Goal: Participate in discussion: Engage in conversation with other users on a specific topic

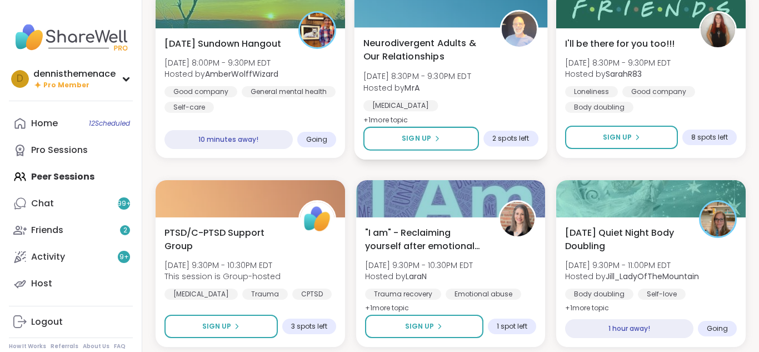
scroll to position [1112, 0]
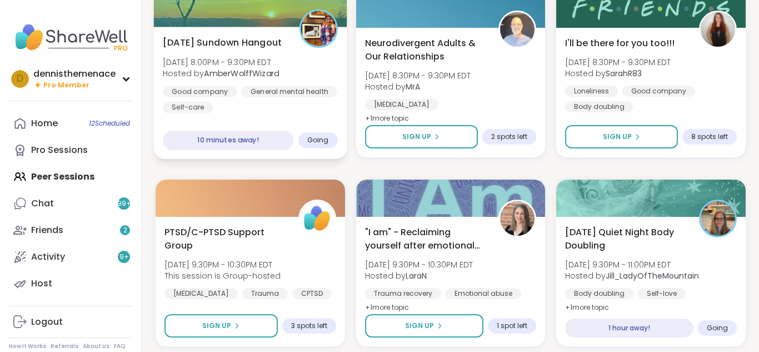
click at [242, 73] on b "AmberWolffWizard" at bounding box center [241, 73] width 75 height 11
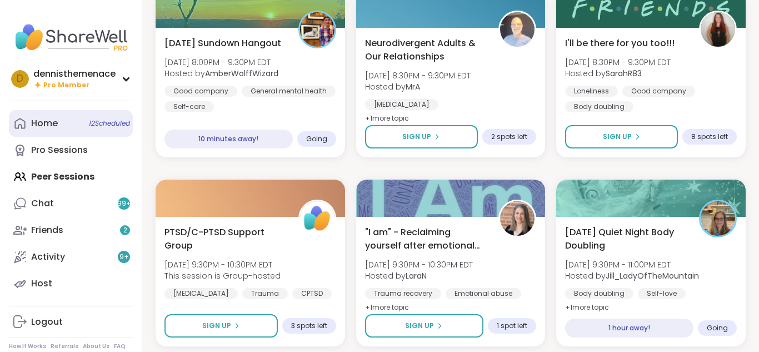
click at [46, 123] on div "Home 12 Scheduled" at bounding box center [44, 123] width 27 height 12
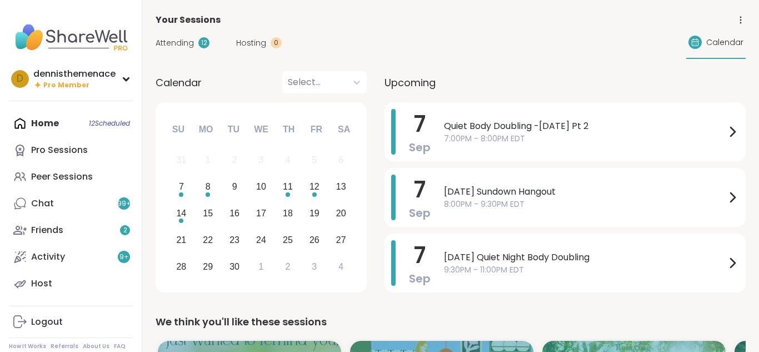
click at [48, 118] on div "Home 12 Scheduled Pro Sessions Peer Sessions Chat 99 + Friends 2 Activity 9 + H…" at bounding box center [71, 203] width 124 height 187
click at [50, 178] on div "Peer Sessions" at bounding box center [62, 177] width 62 height 12
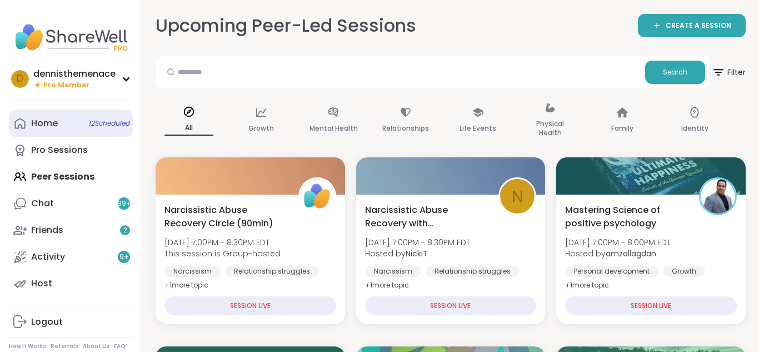
click at [114, 122] on span "12 Scheduled" at bounding box center [109, 123] width 41 height 9
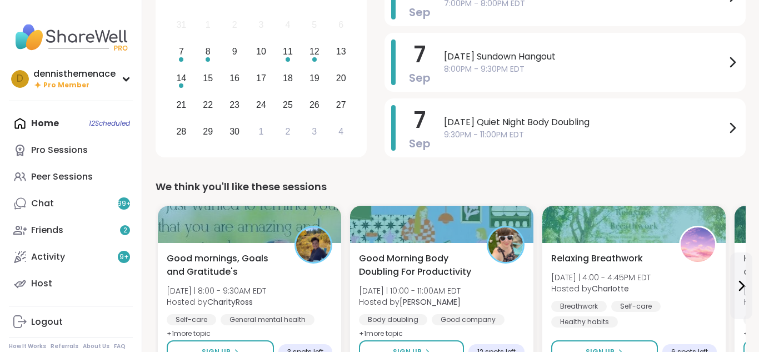
scroll to position [133, 0]
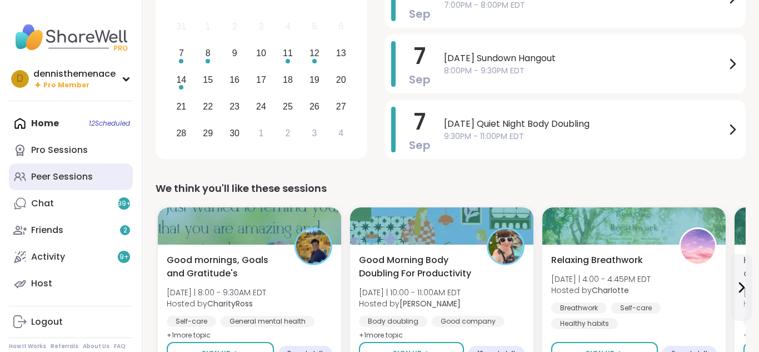
click at [53, 175] on div "Peer Sessions" at bounding box center [62, 177] width 62 height 12
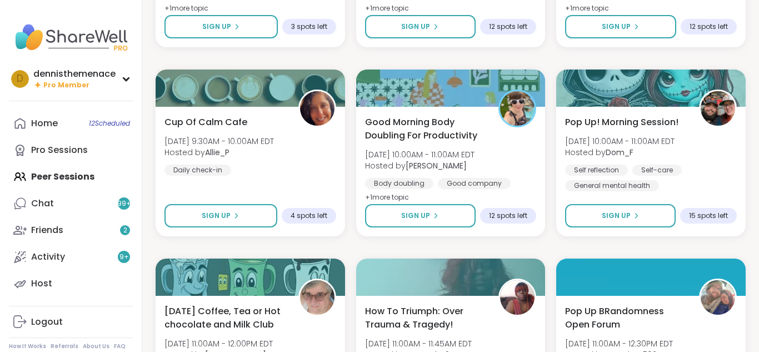
scroll to position [1971, 0]
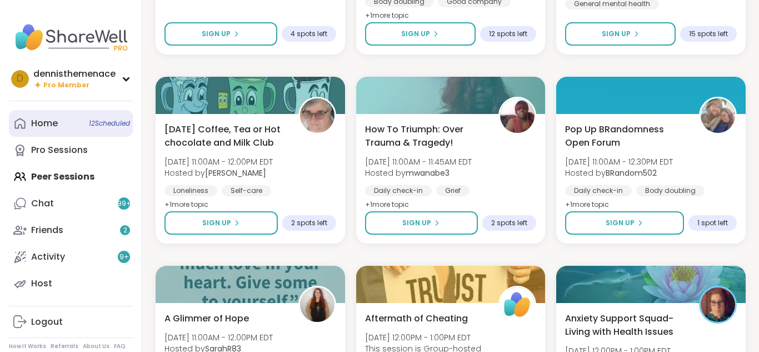
click at [43, 128] on div "Home 12 Scheduled" at bounding box center [44, 123] width 27 height 12
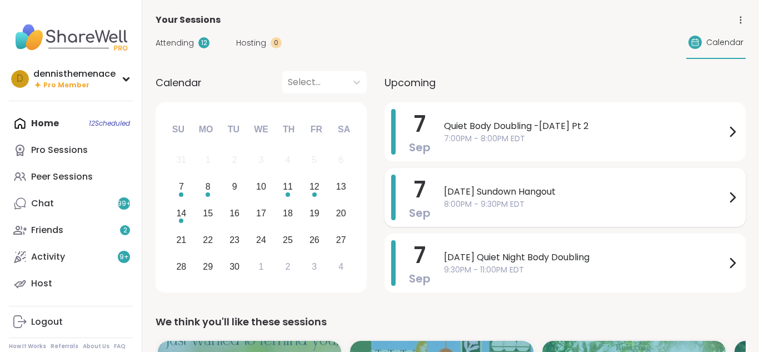
click at [506, 194] on span "[DATE] Sundown Hangout" at bounding box center [585, 191] width 282 height 13
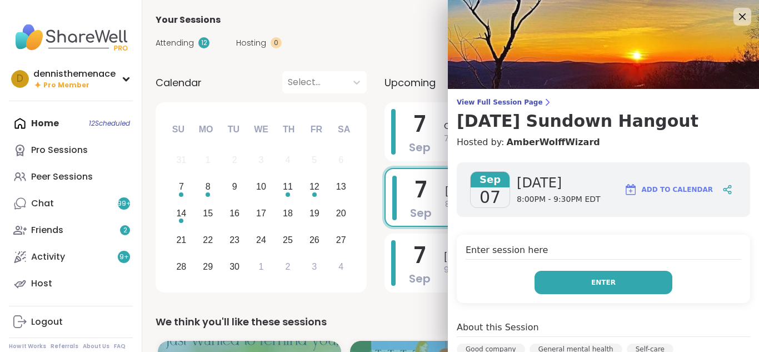
click at [606, 284] on span "Enter" at bounding box center [604, 282] width 24 height 10
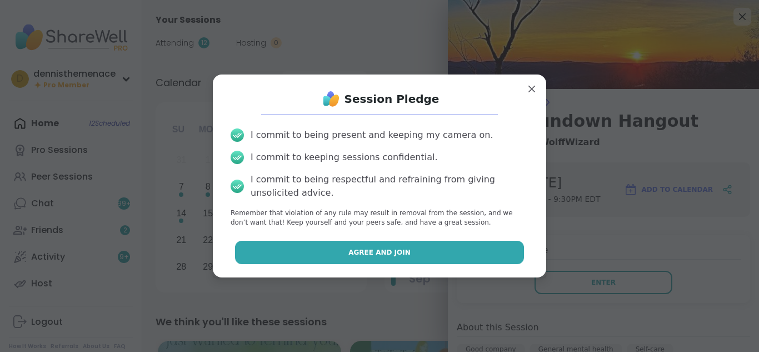
click at [380, 255] on span "Agree and Join" at bounding box center [380, 252] width 62 height 10
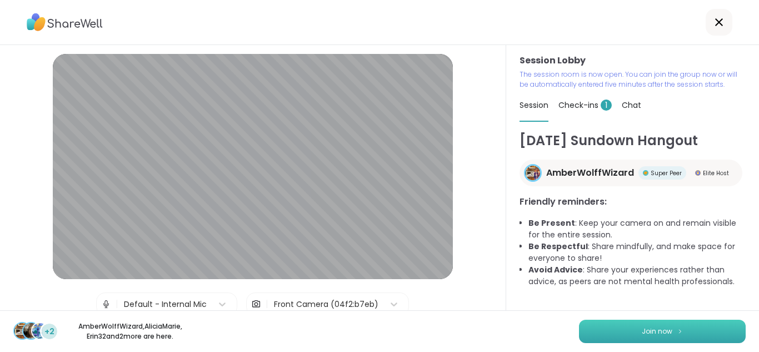
click at [665, 330] on span "Join now" at bounding box center [657, 331] width 31 height 10
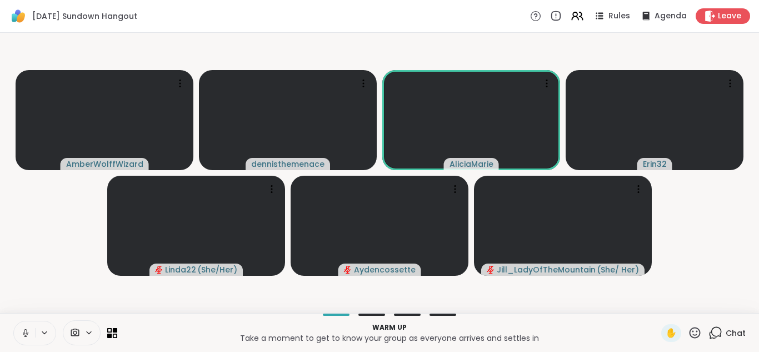
click at [24, 331] on icon at bounding box center [25, 331] width 3 height 5
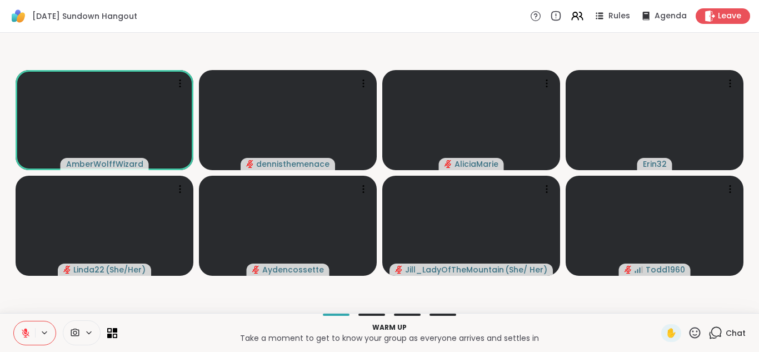
click at [736, 331] on span "Chat" at bounding box center [736, 332] width 20 height 11
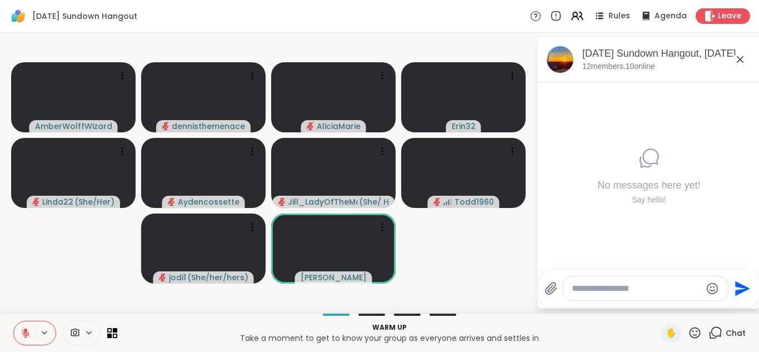
click at [23, 334] on icon at bounding box center [26, 333] width 8 height 8
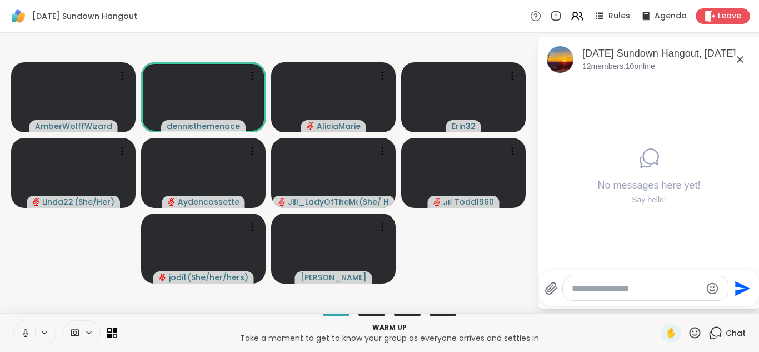
click at [22, 332] on icon at bounding box center [26, 333] width 10 height 10
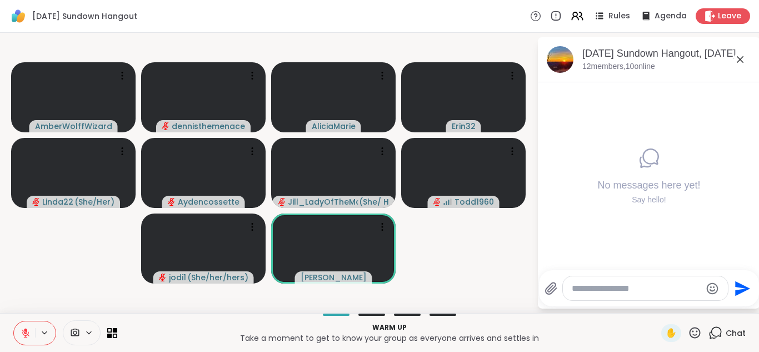
click at [634, 291] on textarea "Type your message" at bounding box center [637, 288] width 130 height 11
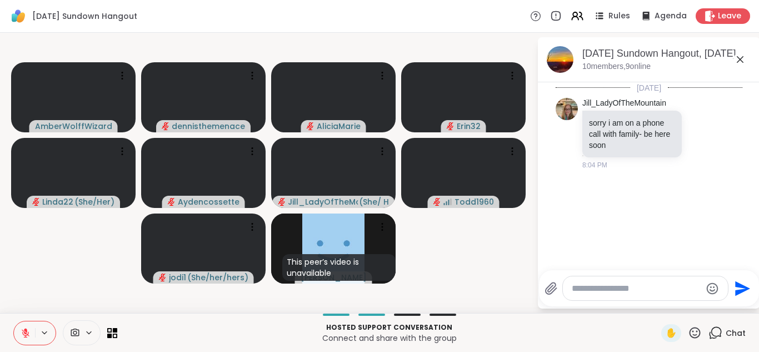
click at [24, 331] on icon at bounding box center [26, 333] width 8 height 8
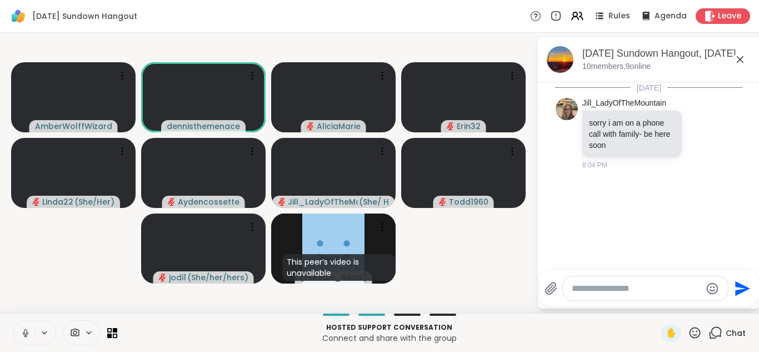
click at [26, 332] on icon at bounding box center [26, 333] width 10 height 10
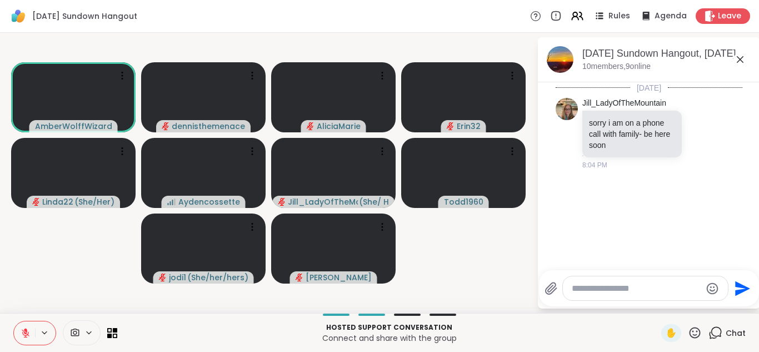
click at [26, 332] on icon at bounding box center [26, 333] width 10 height 10
click at [27, 333] on icon at bounding box center [26, 333] width 10 height 10
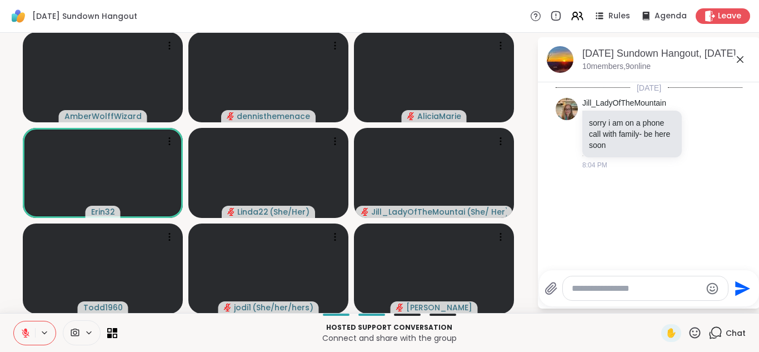
click at [25, 331] on icon at bounding box center [25, 330] width 3 height 4
click at [25, 331] on icon at bounding box center [26, 333] width 10 height 10
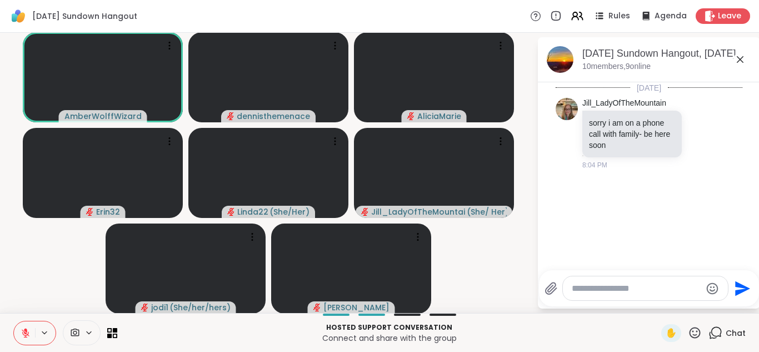
click at [26, 335] on icon at bounding box center [26, 333] width 8 height 8
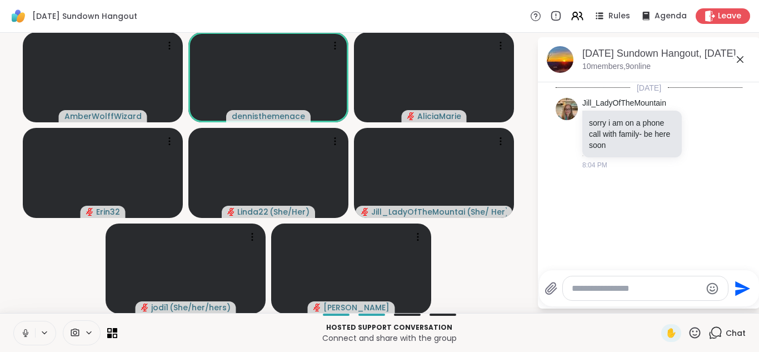
click at [26, 335] on icon at bounding box center [25, 336] width 1 height 2
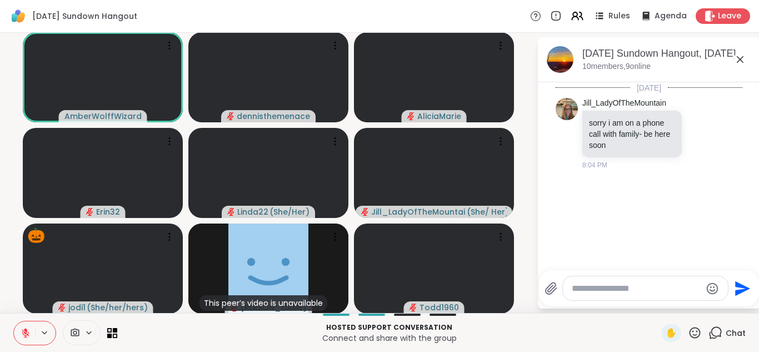
click at [26, 335] on icon at bounding box center [26, 333] width 8 height 8
click at [26, 335] on icon at bounding box center [25, 336] width 1 height 2
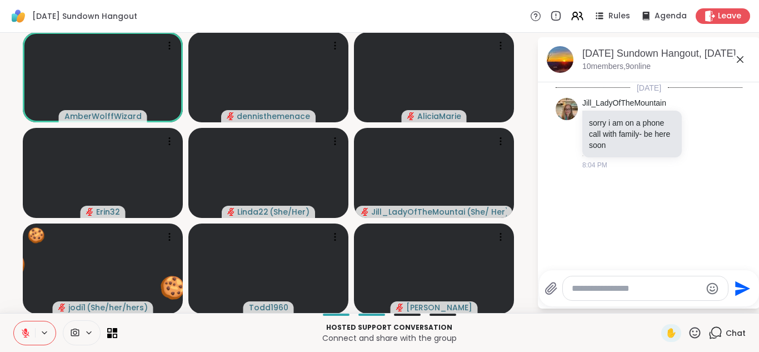
click at [26, 335] on icon at bounding box center [26, 333] width 8 height 8
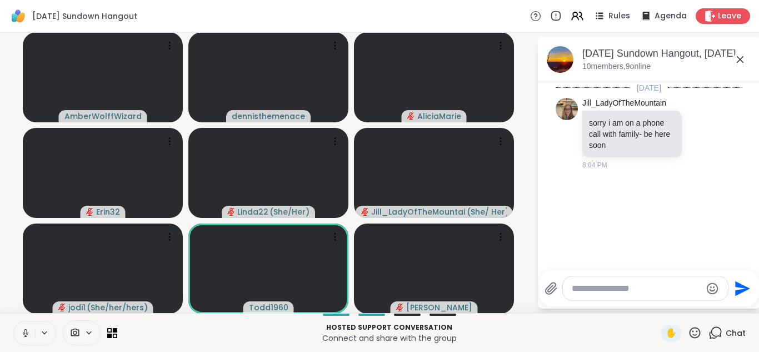
click at [28, 336] on icon at bounding box center [26, 333] width 10 height 10
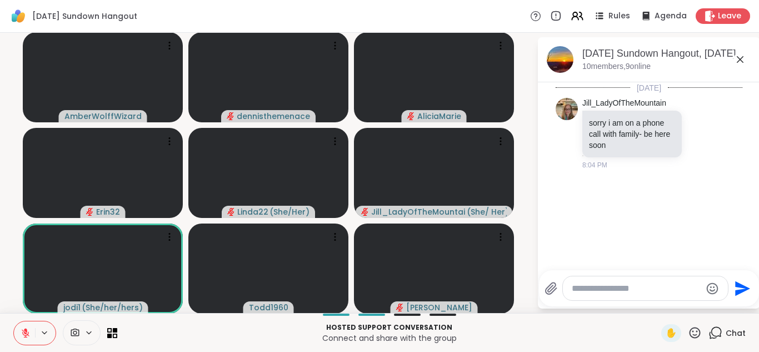
click at [28, 336] on icon at bounding box center [26, 333] width 10 height 10
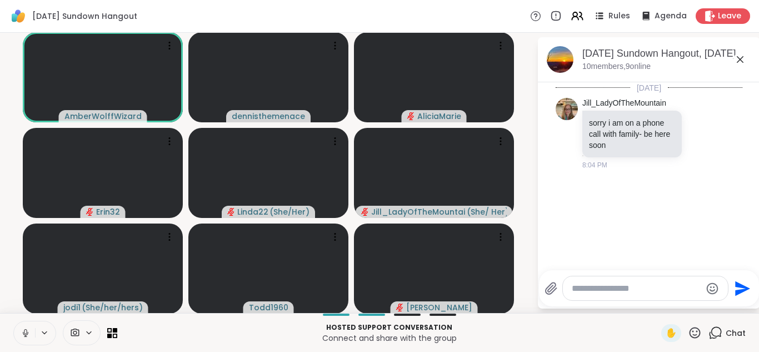
click at [28, 336] on icon at bounding box center [26, 333] width 10 height 10
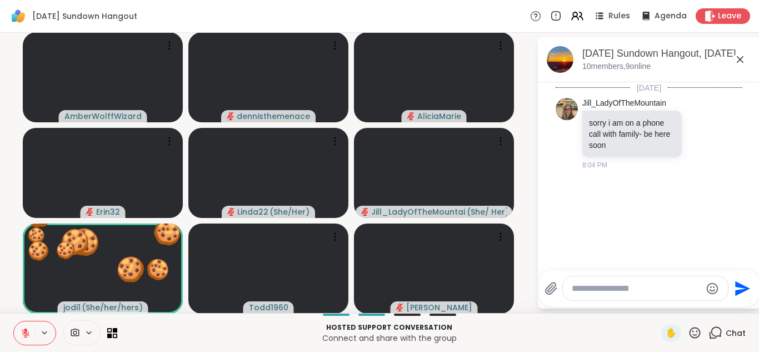
click at [695, 332] on icon at bounding box center [695, 333] width 14 height 14
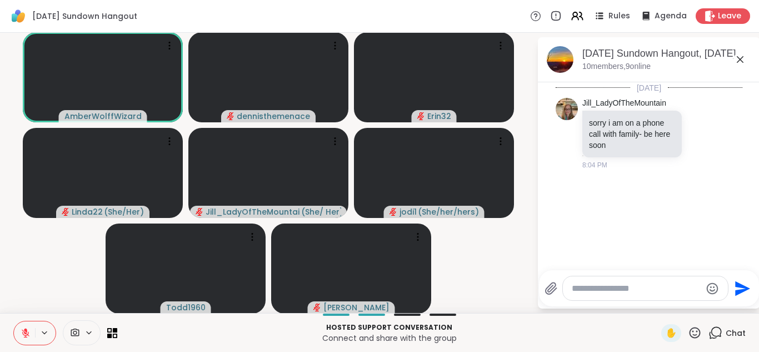
click at [24, 337] on icon at bounding box center [26, 333] width 10 height 10
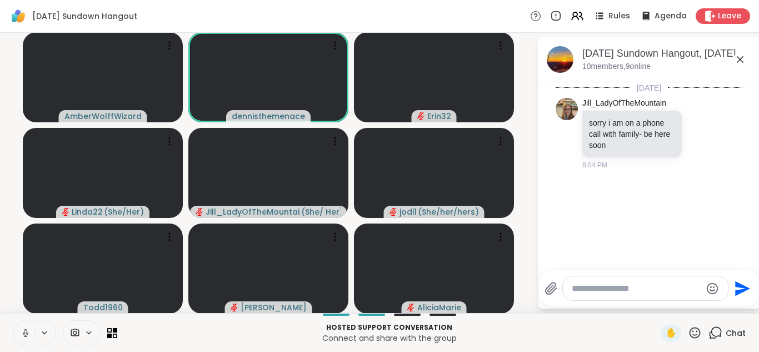
click at [23, 335] on icon at bounding box center [26, 333] width 10 height 10
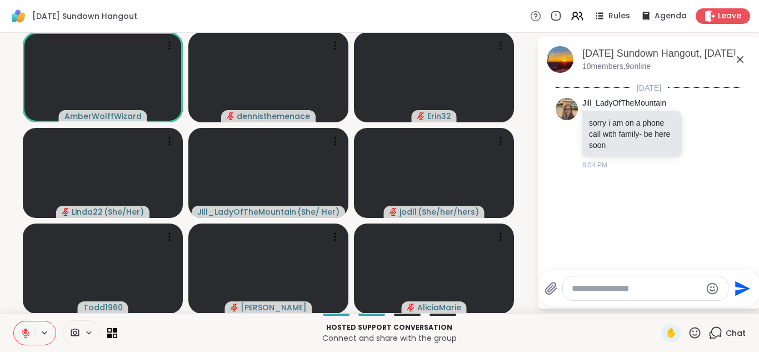
click at [26, 331] on icon at bounding box center [25, 330] width 3 height 4
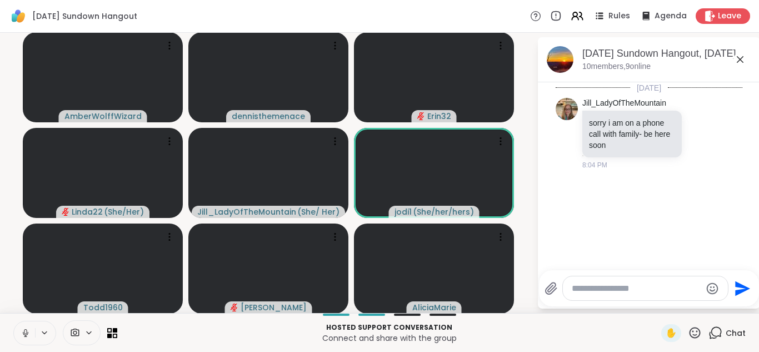
scroll to position [221, 0]
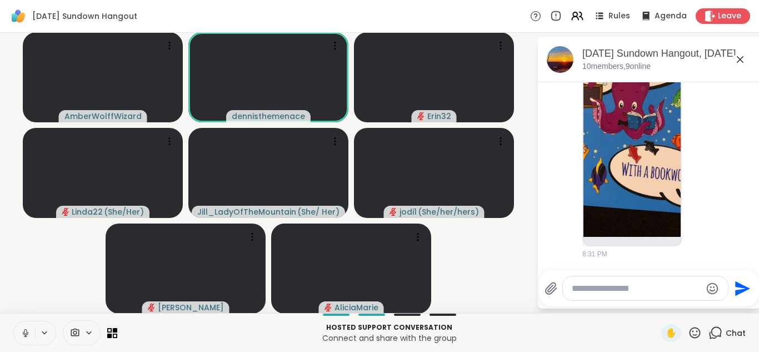
click at [28, 331] on icon at bounding box center [26, 333] width 10 height 10
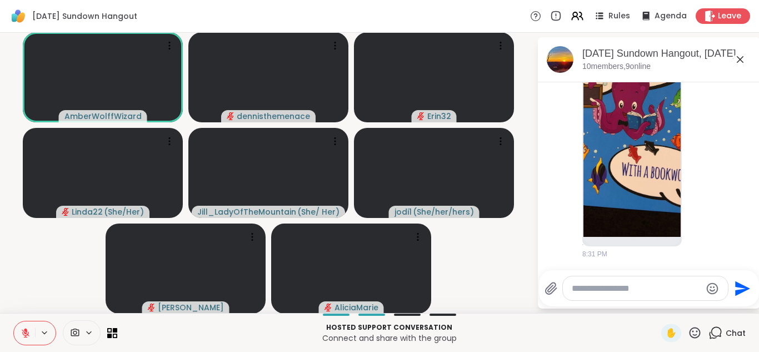
click at [35, 340] on div at bounding box center [34, 333] width 43 height 24
click at [24, 334] on icon at bounding box center [26, 333] width 10 height 10
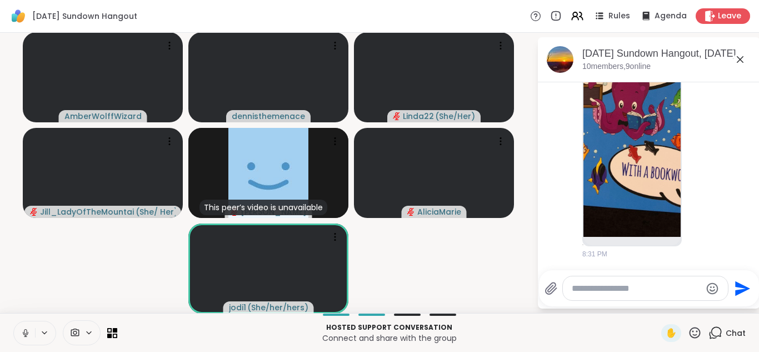
drag, startPoint x: 23, startPoint y: 334, endPoint x: 23, endPoint y: 345, distance: 11.1
click at [23, 345] on div at bounding box center [34, 333] width 43 height 24
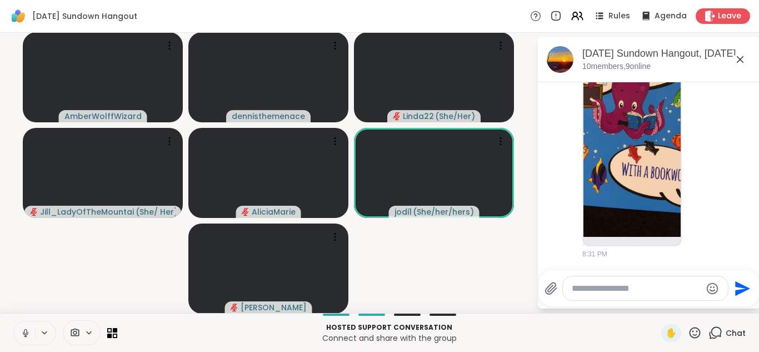
click at [23, 334] on icon at bounding box center [26, 333] width 10 height 10
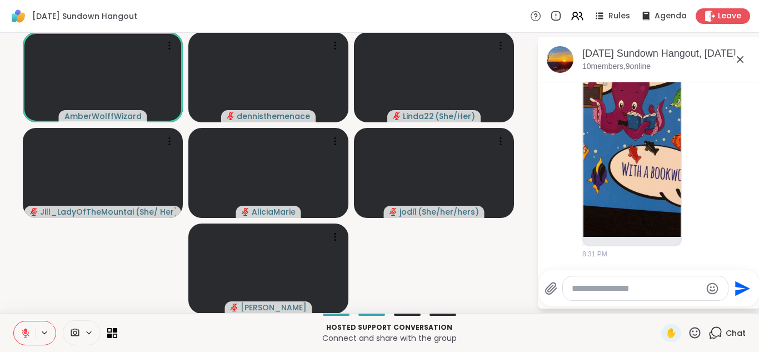
click at [24, 330] on icon at bounding box center [26, 333] width 10 height 10
click at [24, 331] on icon at bounding box center [25, 331] width 3 height 5
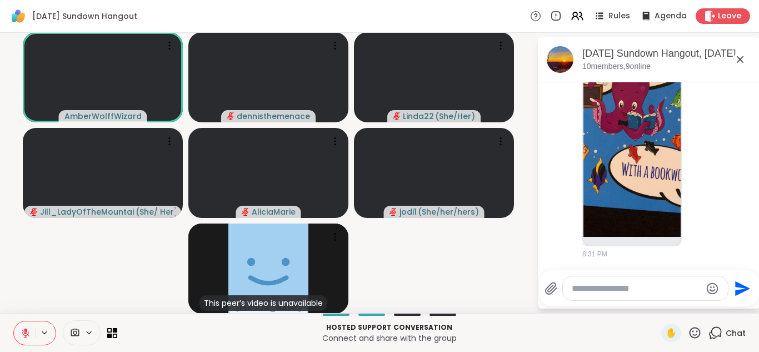
click at [21, 332] on icon at bounding box center [26, 333] width 10 height 10
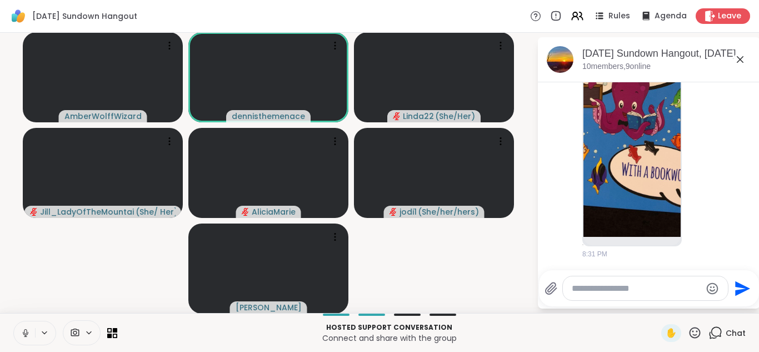
click at [21, 332] on icon at bounding box center [26, 333] width 10 height 10
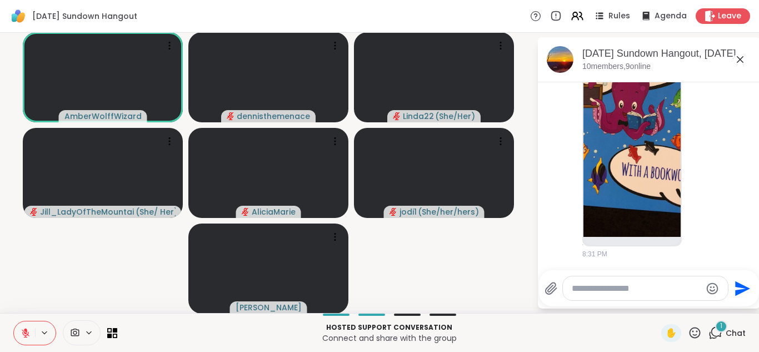
scroll to position [531, 0]
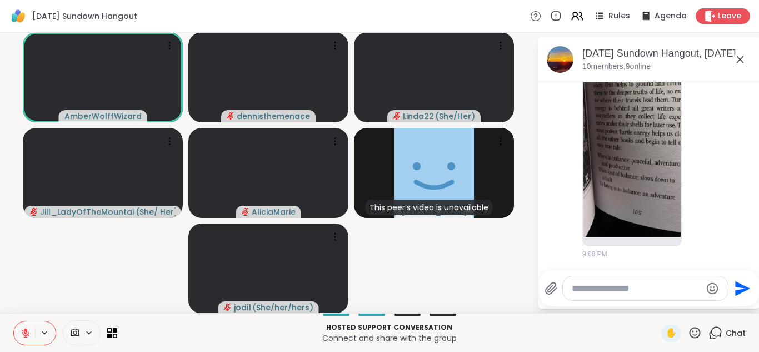
click at [23, 334] on icon at bounding box center [26, 333] width 10 height 10
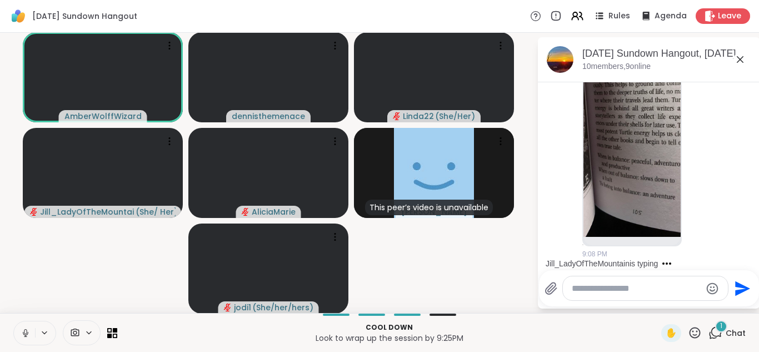
scroll to position [602, 0]
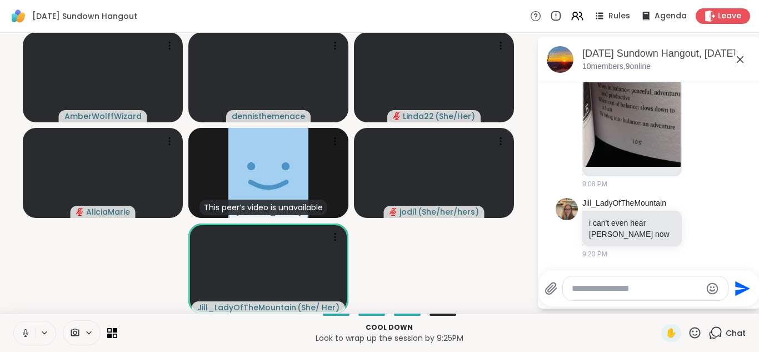
click at [23, 334] on icon at bounding box center [26, 333] width 10 height 10
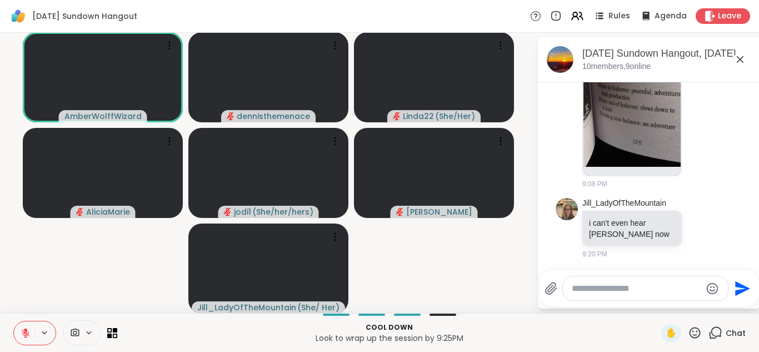
click at [23, 334] on icon at bounding box center [26, 333] width 10 height 10
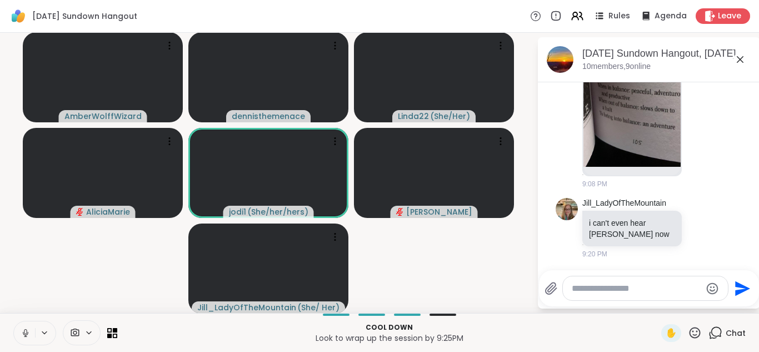
click at [24, 331] on icon at bounding box center [26, 333] width 10 height 10
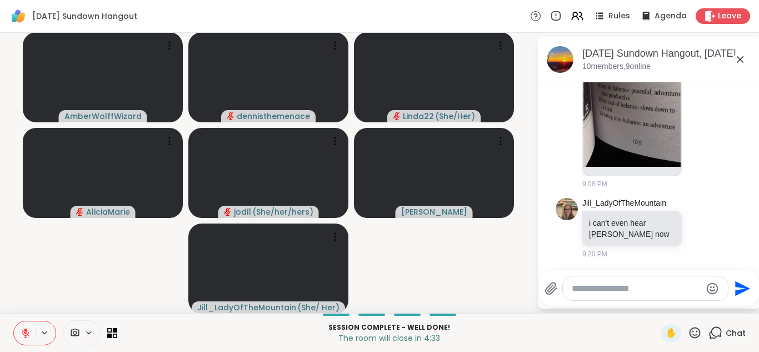
click at [694, 329] on icon at bounding box center [695, 333] width 14 height 14
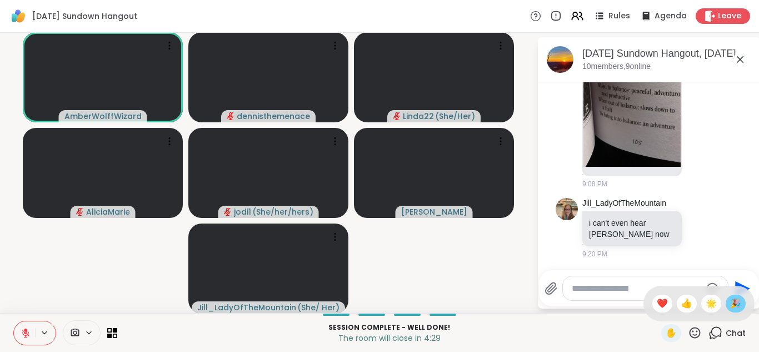
click at [734, 299] on span "🎉" at bounding box center [736, 303] width 11 height 13
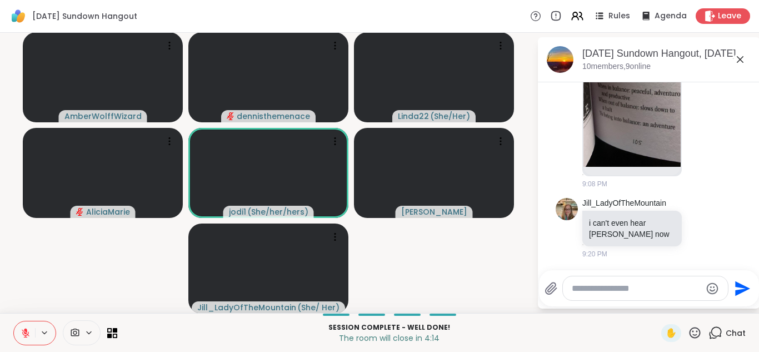
click at [25, 332] on icon at bounding box center [26, 333] width 8 height 8
click at [26, 331] on icon at bounding box center [26, 333] width 10 height 10
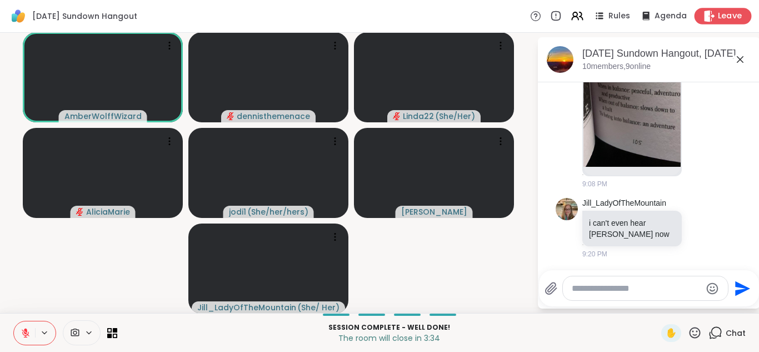
click at [727, 14] on span "Leave" at bounding box center [730, 17] width 24 height 12
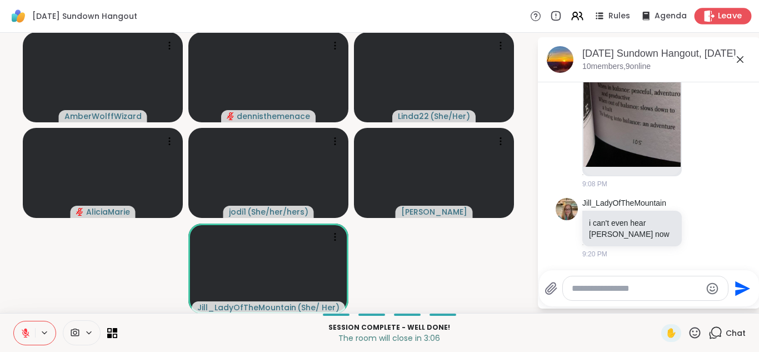
click at [727, 15] on span "Leave" at bounding box center [730, 17] width 24 height 12
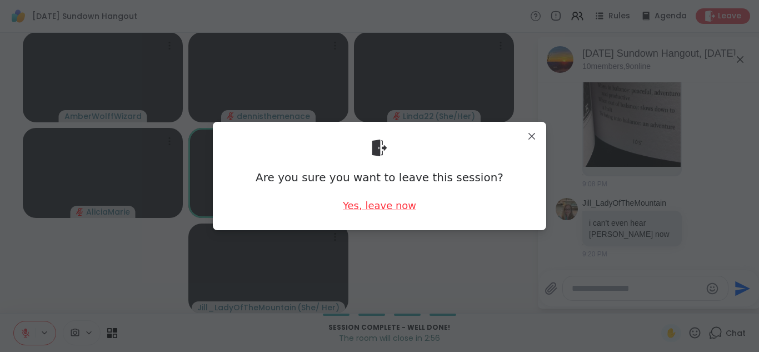
click at [384, 208] on div "Yes, leave now" at bounding box center [379, 205] width 73 height 14
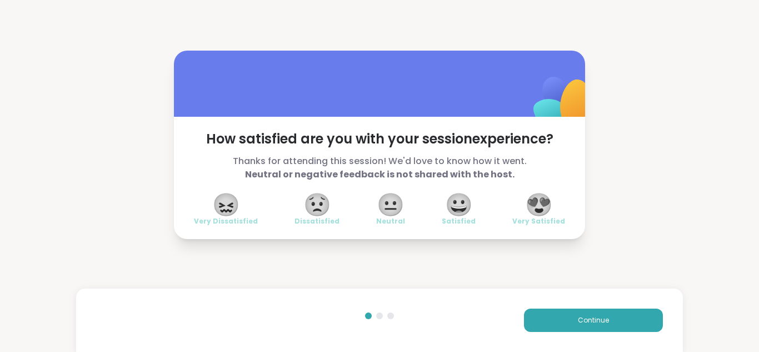
click at [546, 209] on span "😍" at bounding box center [539, 205] width 28 height 20
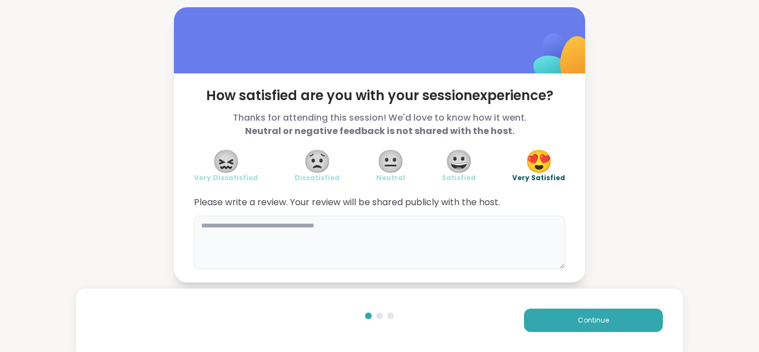
click at [299, 228] on textarea at bounding box center [379, 242] width 371 height 53
type textarea "**********"
click at [512, 102] on span "How satisfied are you with your session experience?" at bounding box center [379, 96] width 371 height 18
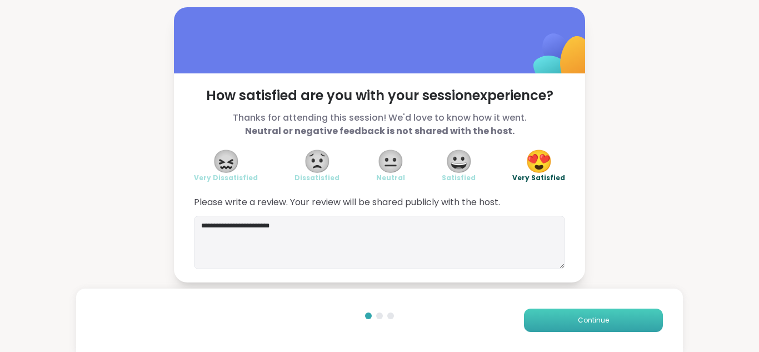
click at [600, 315] on span "Continue" at bounding box center [593, 320] width 31 height 10
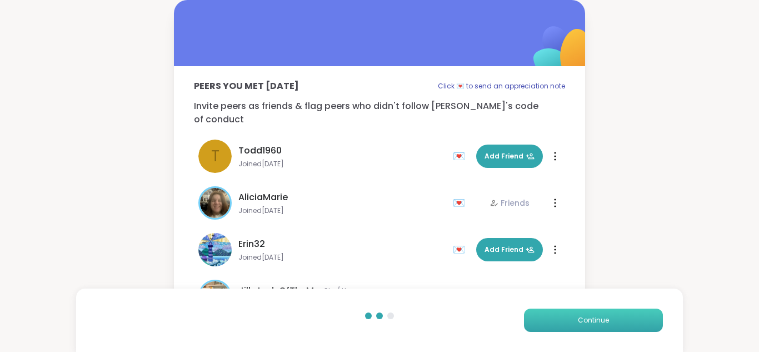
click at [598, 320] on span "Continue" at bounding box center [593, 320] width 31 height 10
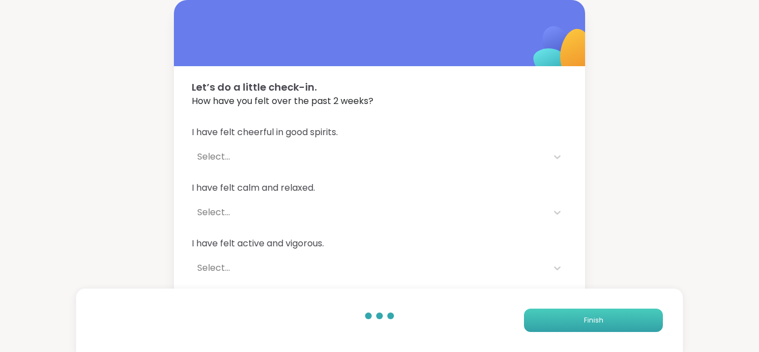
click at [588, 310] on button "Finish" at bounding box center [593, 320] width 139 height 23
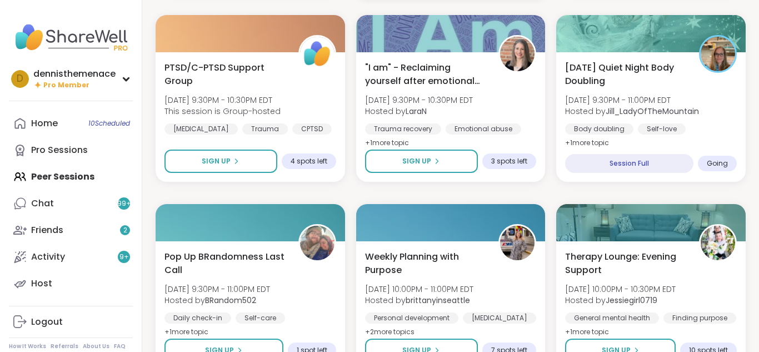
scroll to position [334, 0]
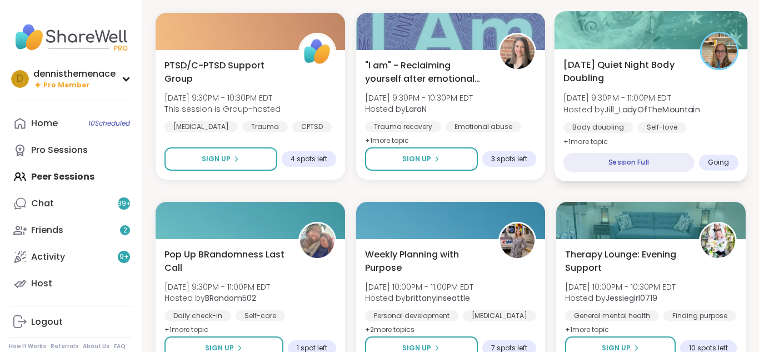
click at [659, 123] on div "Self-love" at bounding box center [662, 127] width 49 height 11
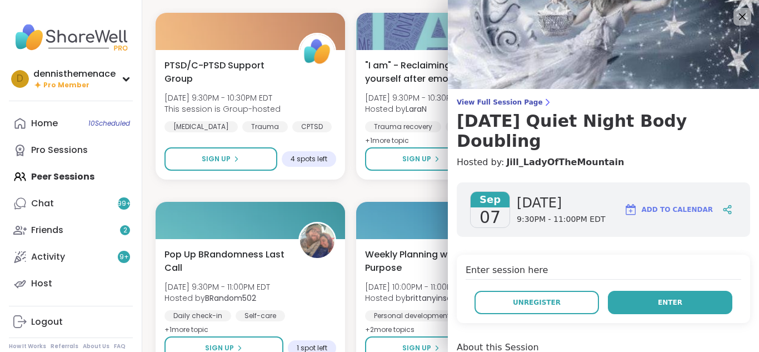
click at [671, 297] on span "Enter" at bounding box center [670, 302] width 24 height 10
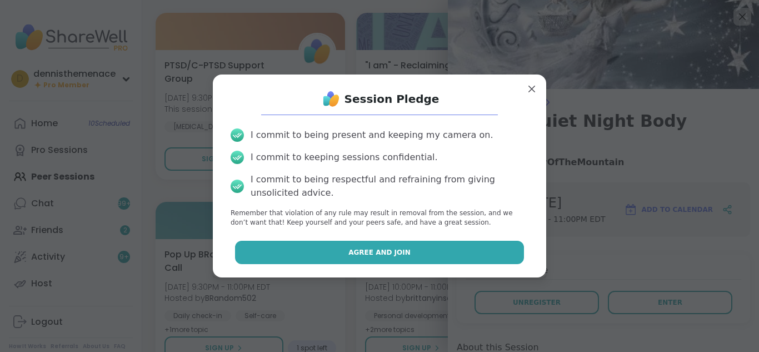
click at [399, 251] on span "Agree and Join" at bounding box center [380, 252] width 62 height 10
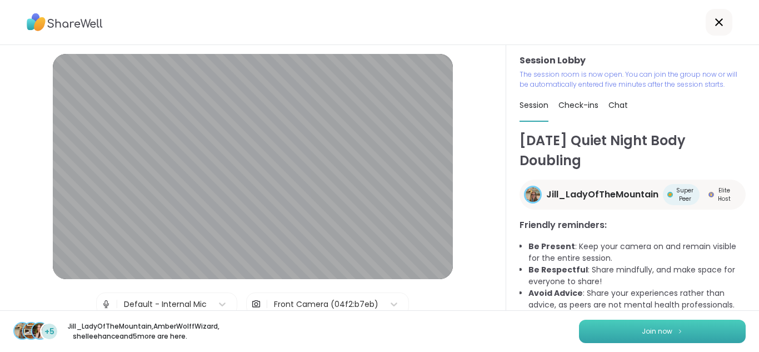
click at [657, 327] on span "Join now" at bounding box center [657, 331] width 31 height 10
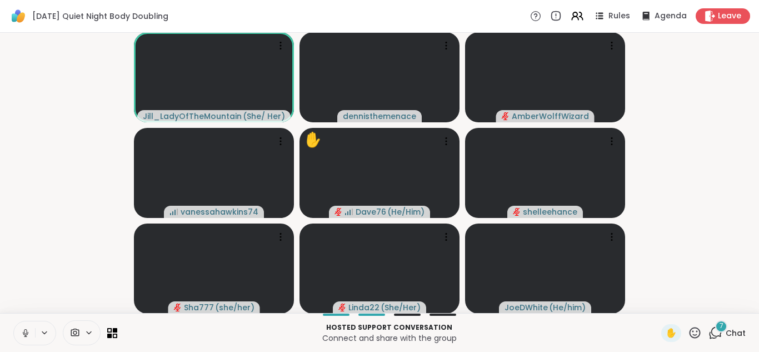
click at [29, 330] on icon at bounding box center [26, 333] width 10 height 10
click at [735, 330] on span "Chat" at bounding box center [736, 332] width 20 height 11
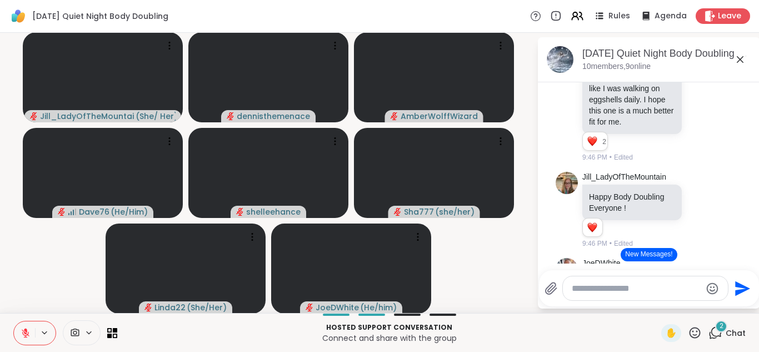
scroll to position [1168, 0]
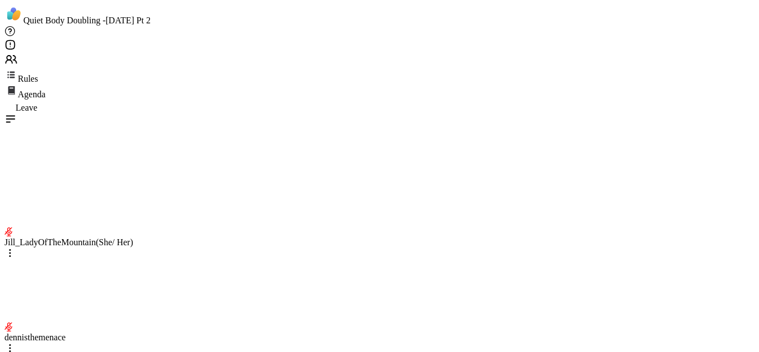
scroll to position [591, 0]
click at [37, 103] on span "Leave" at bounding box center [27, 107] width 22 height 9
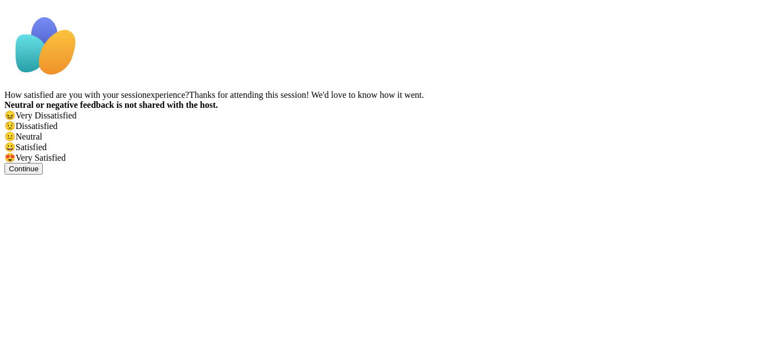
click at [16, 162] on span "😍" at bounding box center [9, 157] width 11 height 9
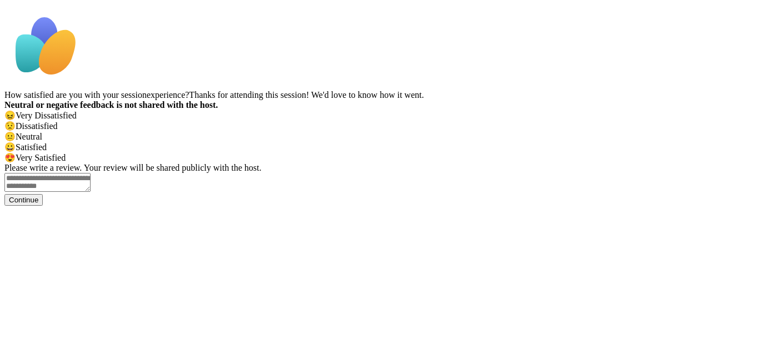
click at [91, 192] on textarea at bounding box center [47, 182] width 86 height 19
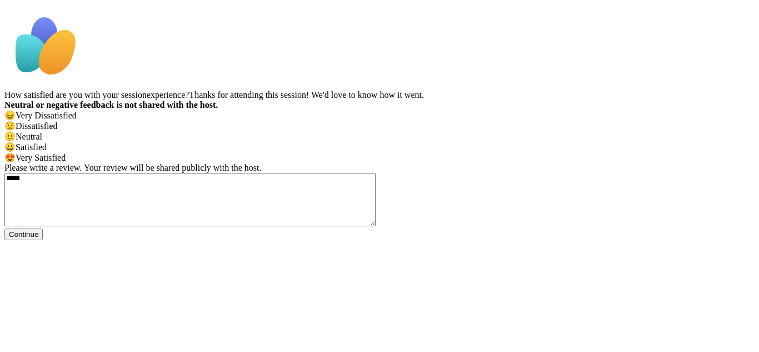
click at [411, 160] on div "😖 Very Dissatisfied 😟 Dissatisfied 😐 Neutral 😀 Satisfied 😍 Very Satisfied" at bounding box center [379, 136] width 751 height 53
click at [242, 226] on textarea "****" at bounding box center [189, 199] width 371 height 53
click at [316, 226] on textarea "**********" at bounding box center [189, 199] width 371 height 53
click at [317, 226] on textarea "**********" at bounding box center [189, 199] width 371 height 53
click at [411, 228] on div "**********" at bounding box center [379, 159] width 751 height 138
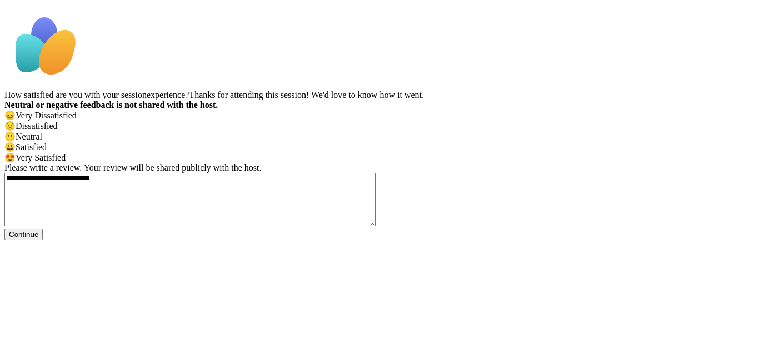
click at [410, 228] on div "**********" at bounding box center [379, 159] width 751 height 138
click at [309, 220] on textarea "**********" at bounding box center [189, 199] width 371 height 53
type textarea "**********"
click at [38, 239] on span "Continue" at bounding box center [23, 234] width 29 height 8
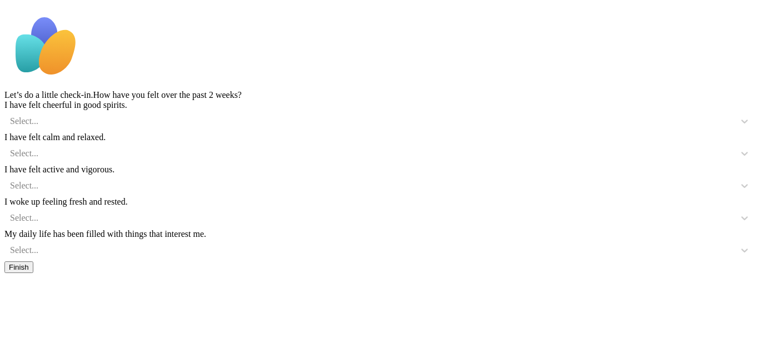
click at [29, 271] on span "Finish" at bounding box center [19, 267] width 20 height 8
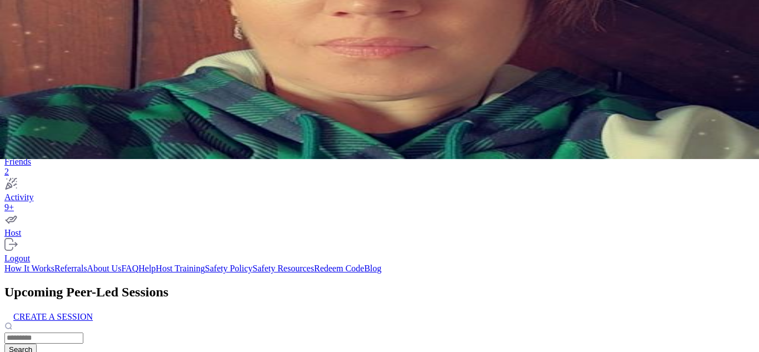
scroll to position [267, 0]
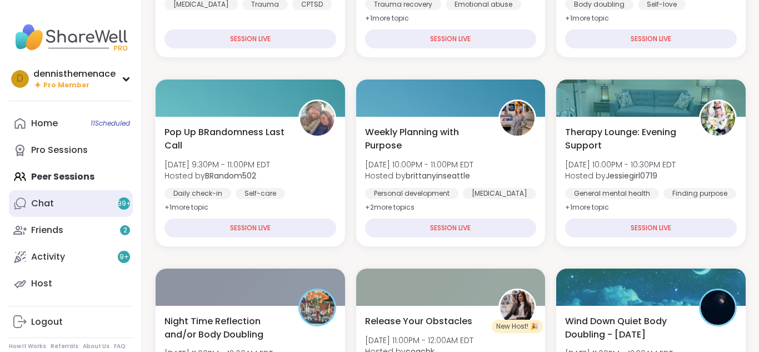
click at [42, 202] on div "Chat 99 +" at bounding box center [42, 203] width 23 height 12
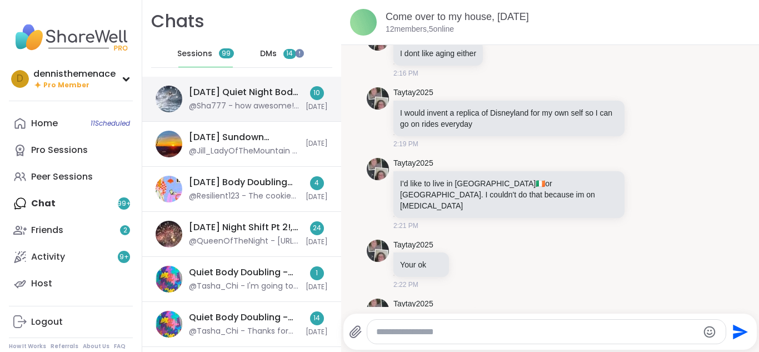
click at [267, 100] on div "Sunday Quiet Night Body Doubling, Sep 07 @Sha777 - how awesome! I'm spiritual, …" at bounding box center [244, 99] width 110 height 26
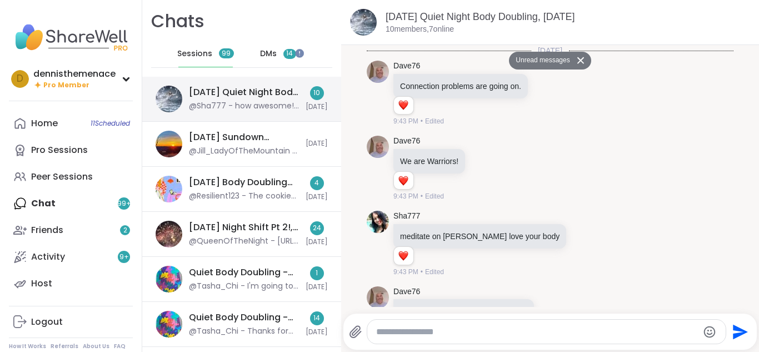
scroll to position [1702, 0]
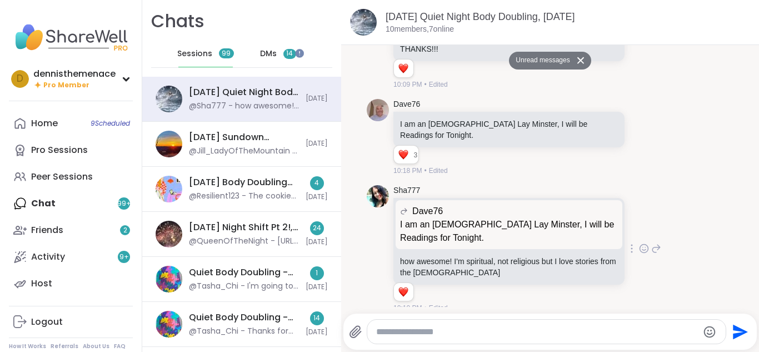
click at [664, 204] on div "Sha777 Dave76 I am an Episcopalian Lay Minster, I will be Readings for Tonight.…" at bounding box center [550, 249] width 367 height 137
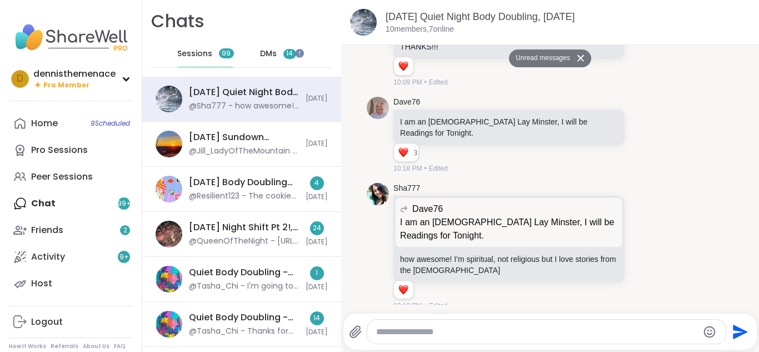
click at [466, 307] on div at bounding box center [553, 310] width 414 height 7
click at [460, 332] on textarea "Type your message" at bounding box center [537, 331] width 322 height 11
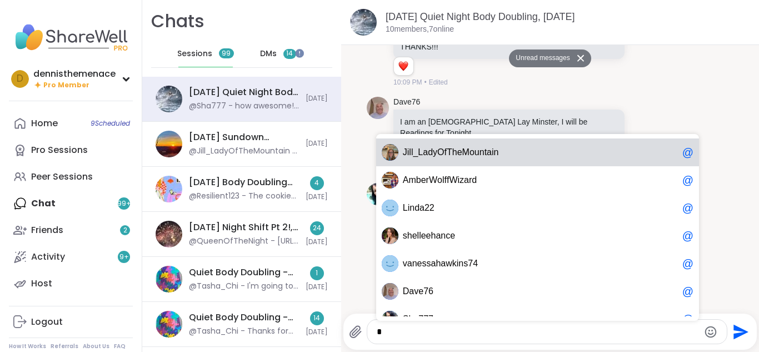
click at [445, 155] on span "f" at bounding box center [446, 152] width 2 height 11
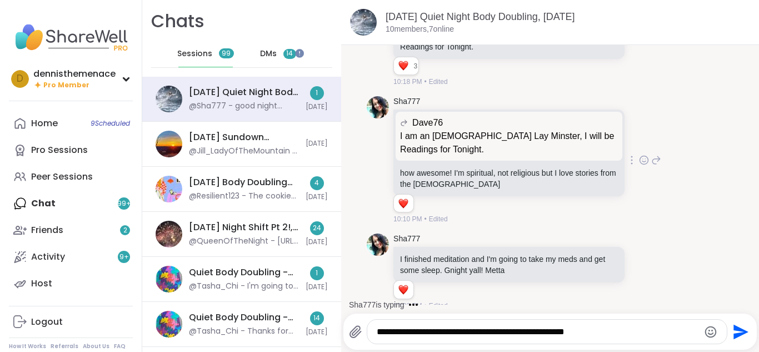
scroll to position [1821, 0]
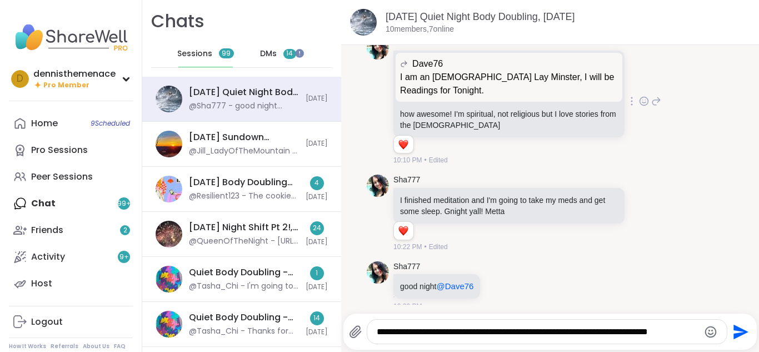
type textarea "**********"
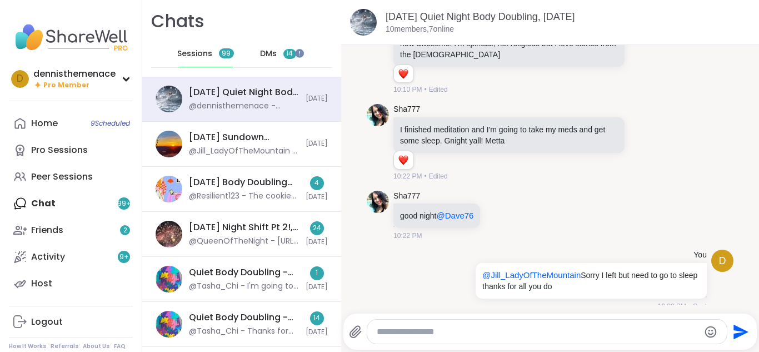
scroll to position [1907, 0]
